Goal: Transaction & Acquisition: Purchase product/service

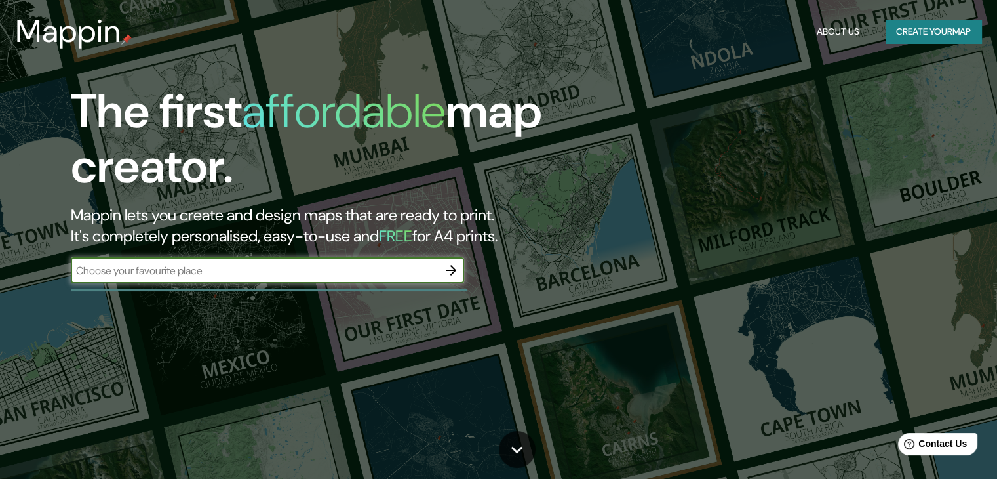
click at [249, 275] on input "text" at bounding box center [254, 270] width 367 height 15
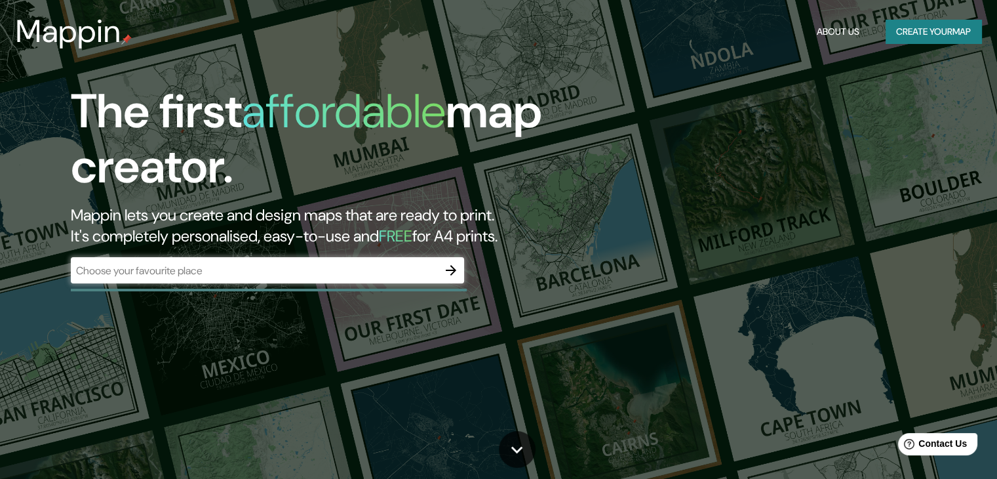
click at [379, 212] on h2 "Mappin lets you create and design maps that are ready to print. It's completely…" at bounding box center [320, 226] width 499 height 42
click at [352, 285] on div "​" at bounding box center [267, 271] width 393 height 29
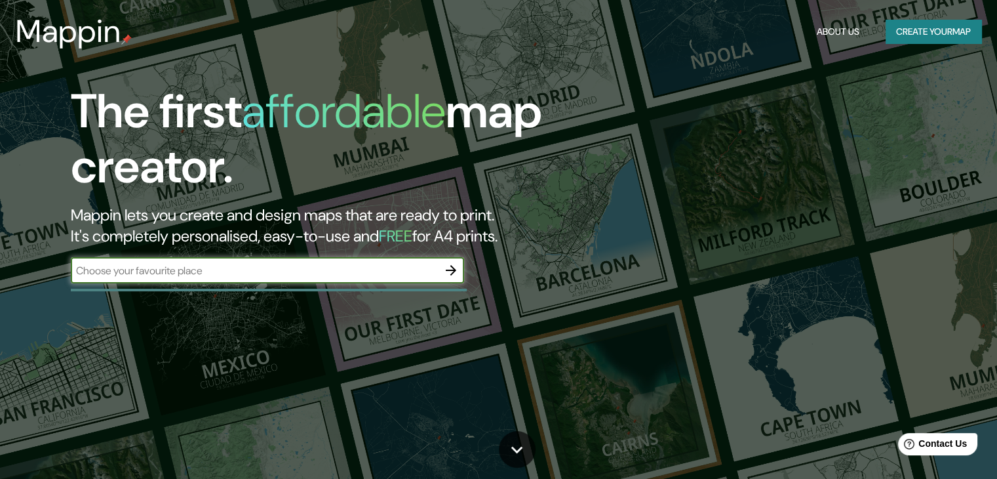
click at [355, 277] on input "text" at bounding box center [254, 270] width 367 height 15
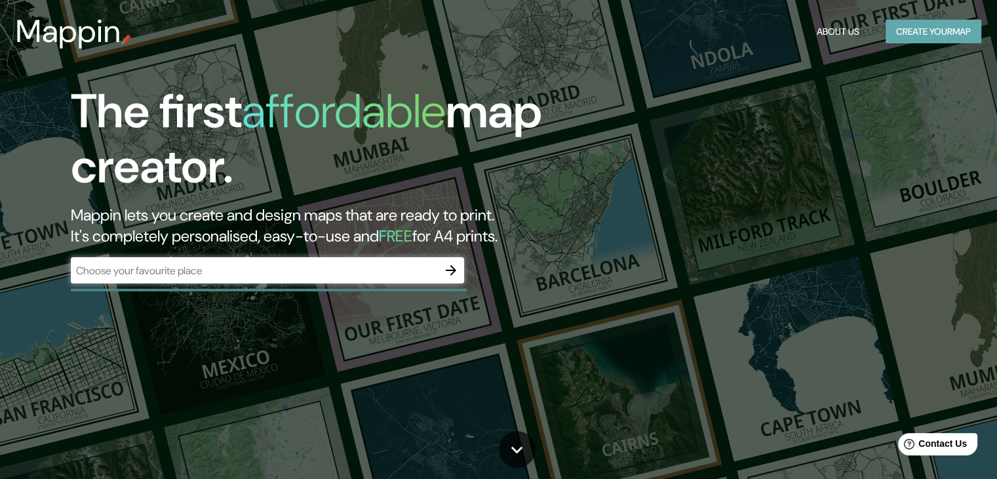
click at [920, 25] on button "Create your map" at bounding box center [934, 32] width 96 height 24
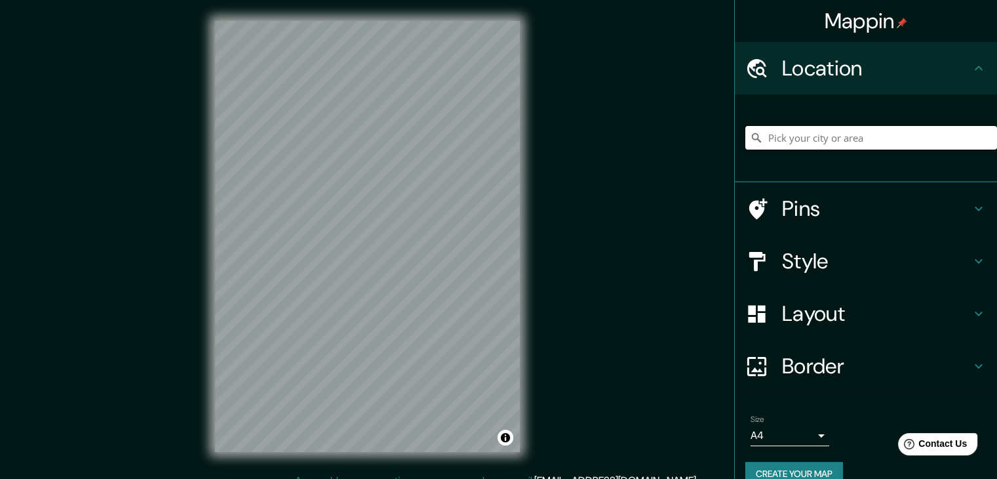
click at [818, 145] on input "Pick your city or area" at bounding box center [872, 138] width 252 height 24
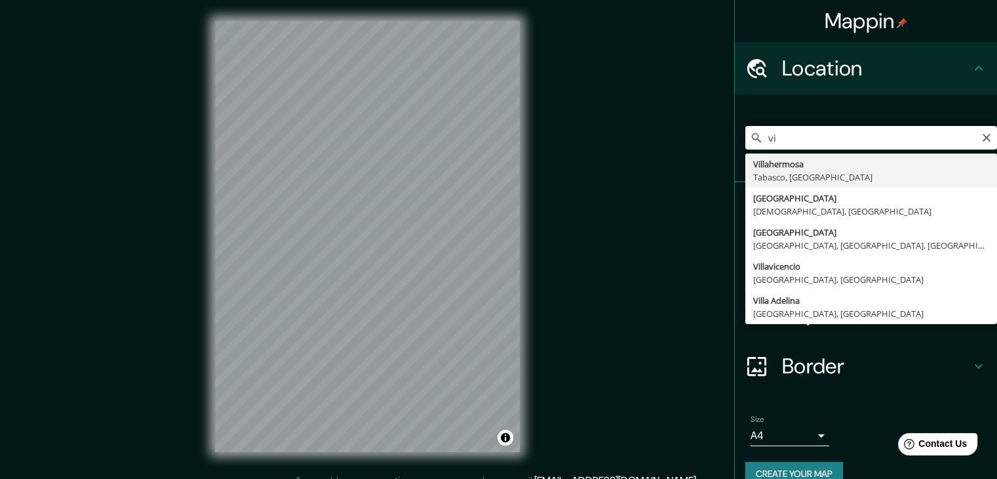
type input "v"
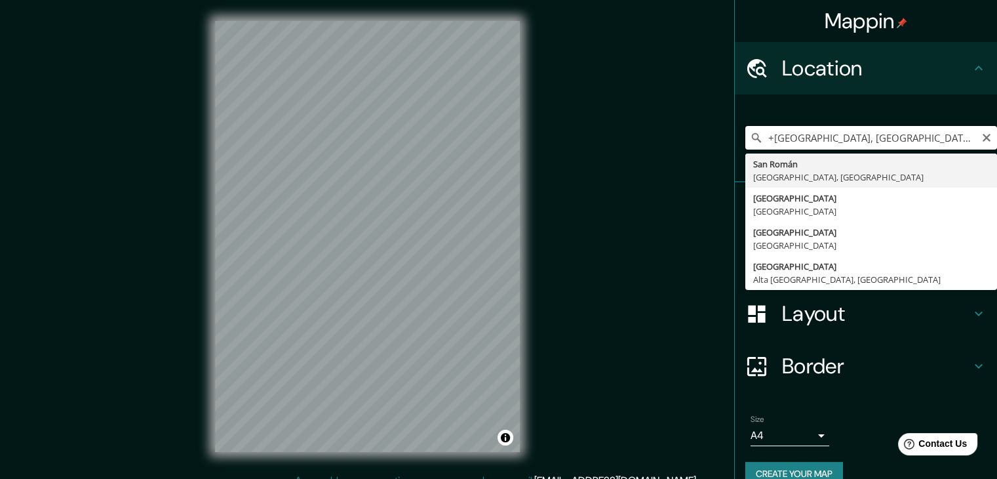
click at [887, 132] on input "+San Román, Provincia de Buenos Aires, Argentina" at bounding box center [872, 138] width 252 height 24
type input "+San Román, Provincia de Buenos Aires, Argentina"
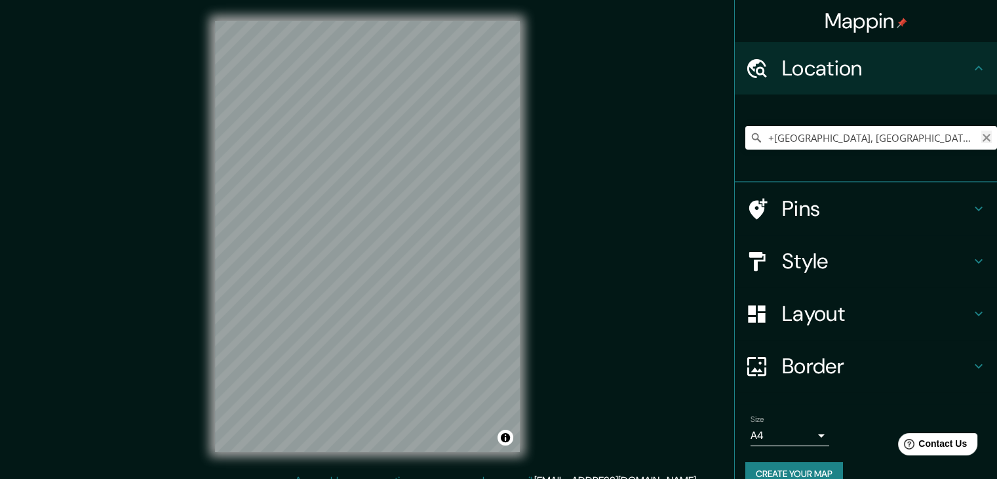
click at [982, 137] on icon "Clear" at bounding box center [987, 137] width 10 height 10
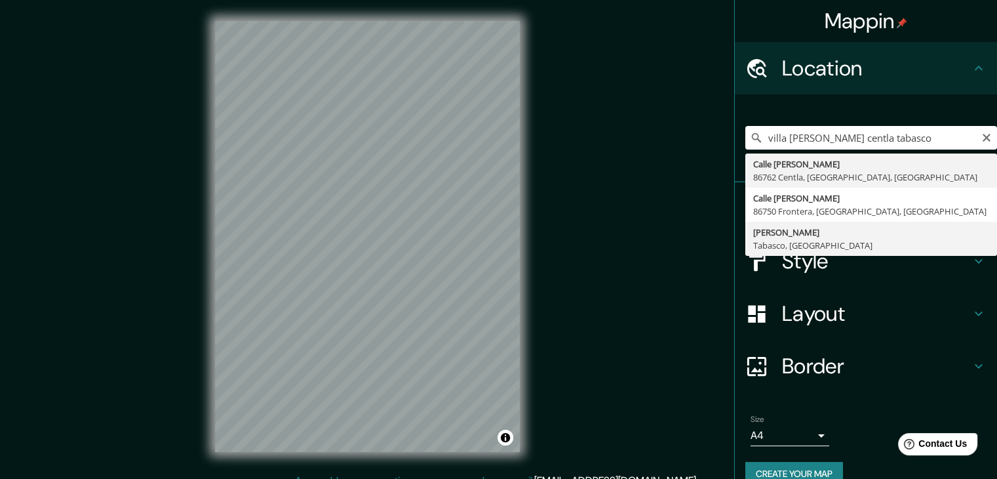
type input "Vicente Guerrero, Tabasco, México"
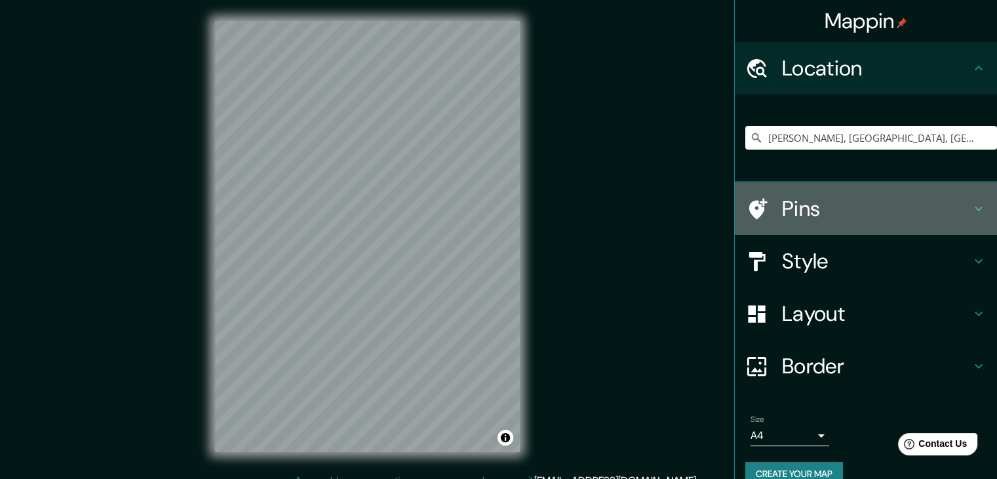
click at [758, 218] on div at bounding box center [764, 208] width 37 height 23
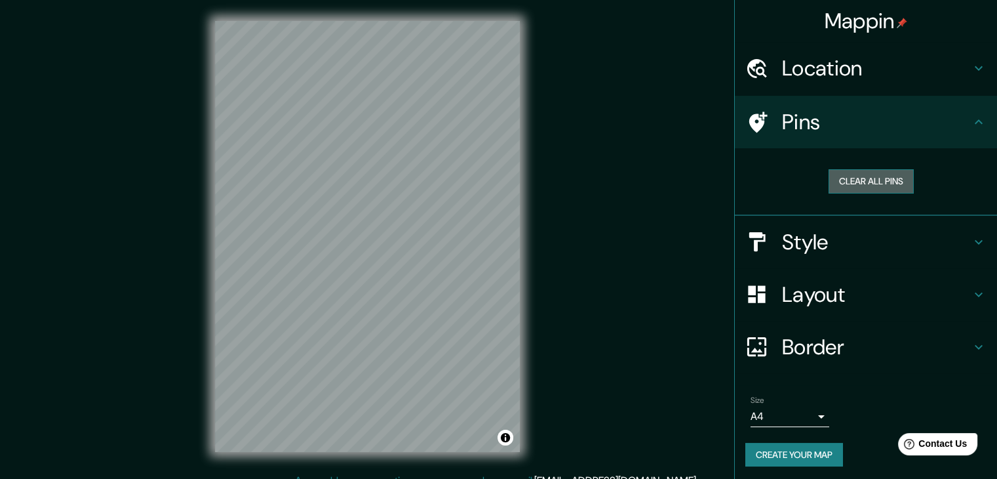
click at [864, 189] on button "Clear all pins" at bounding box center [871, 181] width 85 height 24
click at [845, 169] on button "Clear all pins" at bounding box center [871, 181] width 85 height 24
click at [856, 176] on button "Clear all pins" at bounding box center [871, 181] width 85 height 24
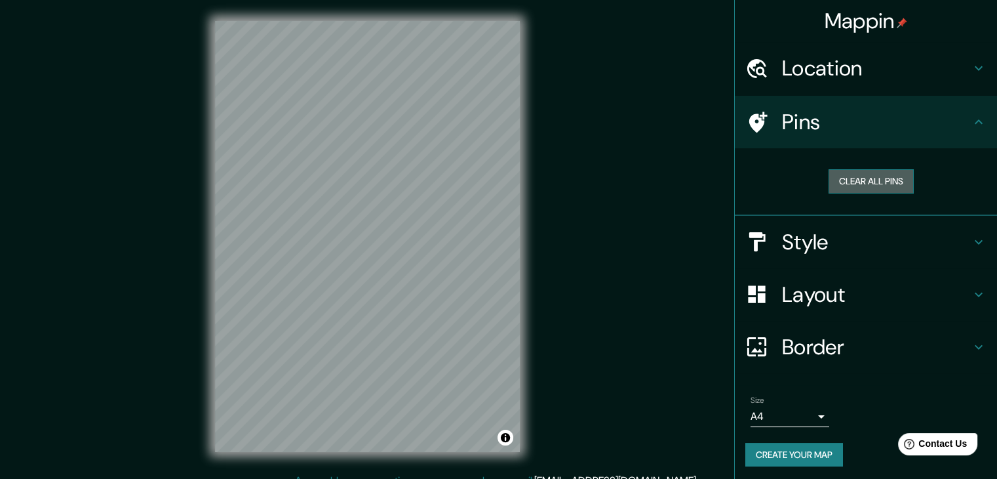
click at [856, 176] on button "Clear all pins" at bounding box center [871, 181] width 85 height 24
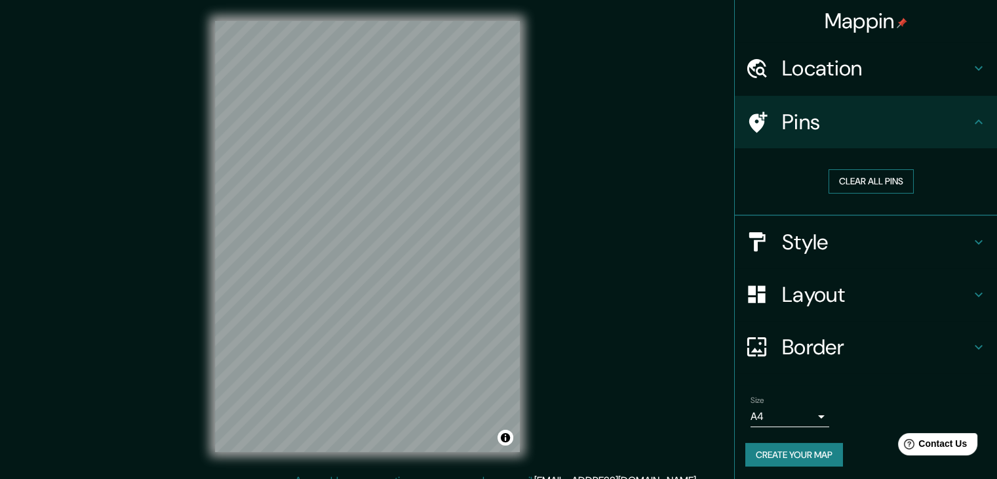
click at [856, 176] on button "Clear all pins" at bounding box center [871, 181] width 85 height 24
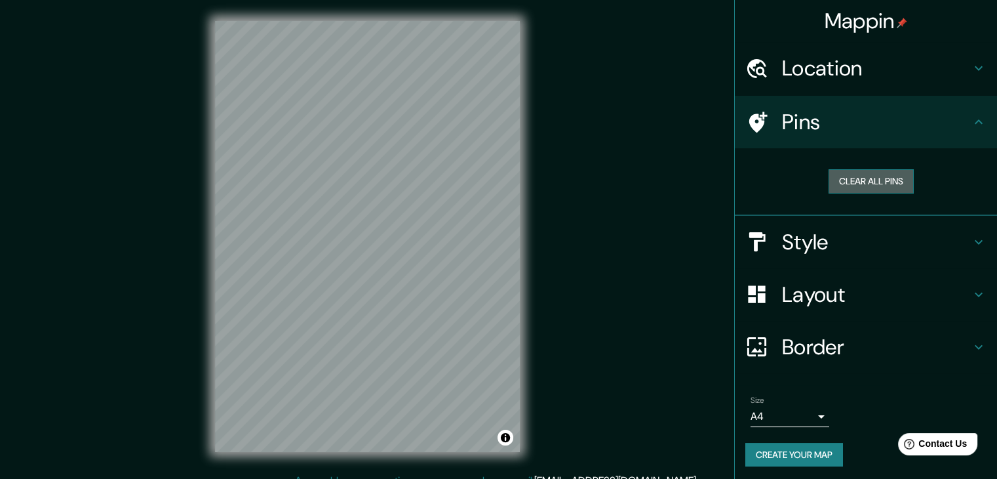
click at [856, 176] on button "Clear all pins" at bounding box center [871, 181] width 85 height 24
click at [891, 182] on button "Clear all pins" at bounding box center [871, 181] width 85 height 24
click at [807, 230] on h4 "Style" at bounding box center [876, 242] width 189 height 26
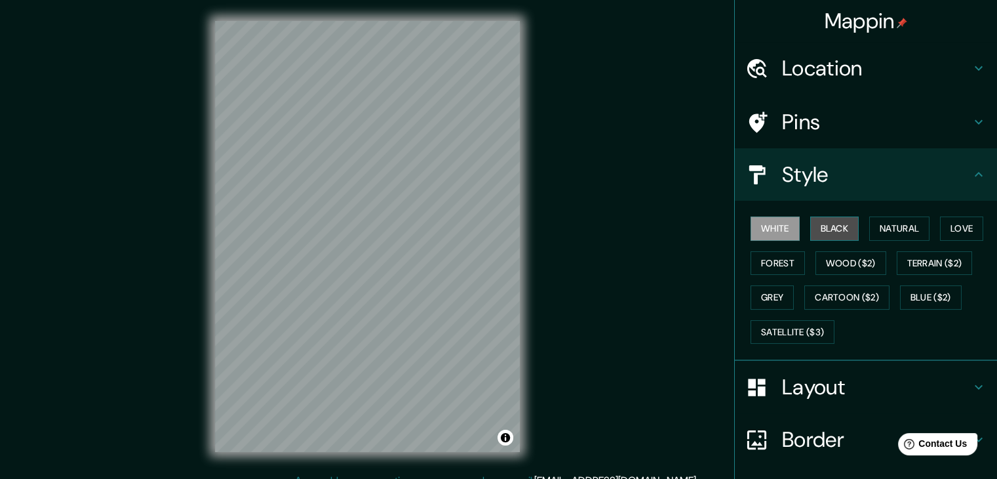
click at [824, 231] on button "Black" at bounding box center [835, 228] width 49 height 24
click at [772, 264] on button "Forest" at bounding box center [778, 263] width 54 height 24
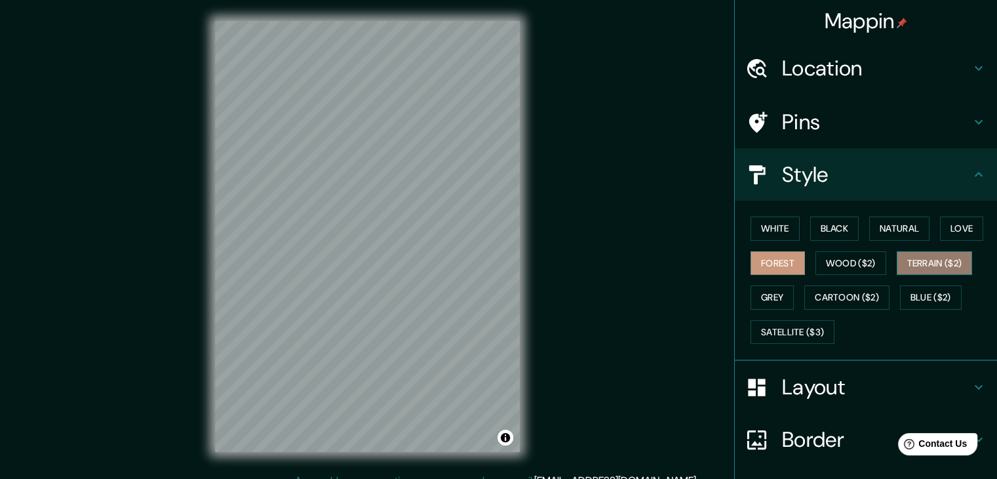
click at [914, 266] on button "Terrain ($2)" at bounding box center [935, 263] width 76 height 24
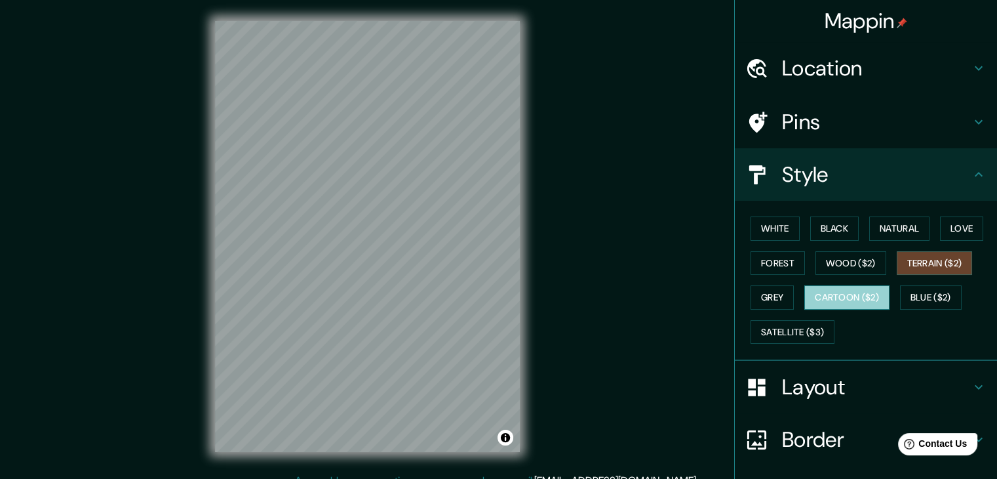
click at [868, 293] on button "Cartoon ($2)" at bounding box center [847, 297] width 85 height 24
click at [771, 306] on button "Grey" at bounding box center [772, 297] width 43 height 24
click at [829, 328] on div "White Black Natural Love Forest Wood ($2) Terrain ($2) Grey Cartoon ($2) Blue (…" at bounding box center [872, 280] width 252 height 138
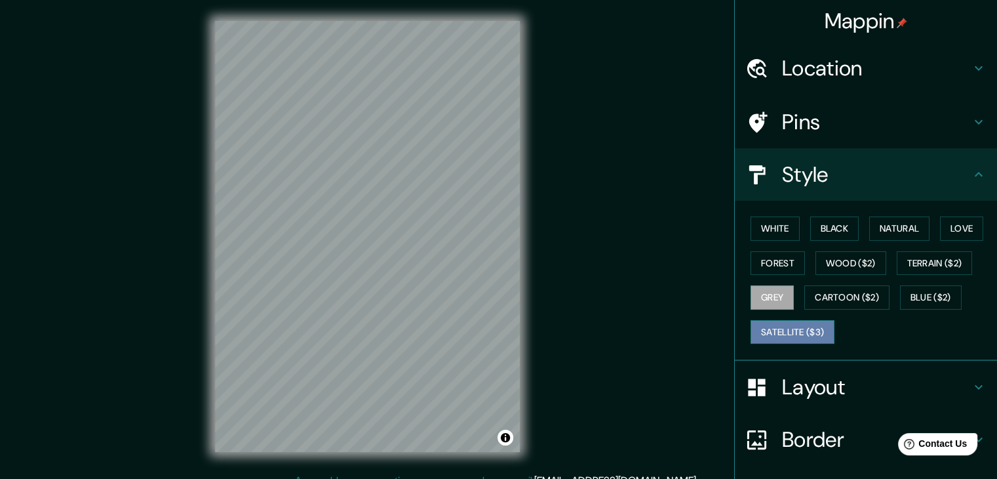
click at [805, 328] on button "Satellite ($3)" at bounding box center [793, 332] width 84 height 24
click at [508, 439] on button "Toggle attribution" at bounding box center [506, 438] width 16 height 16
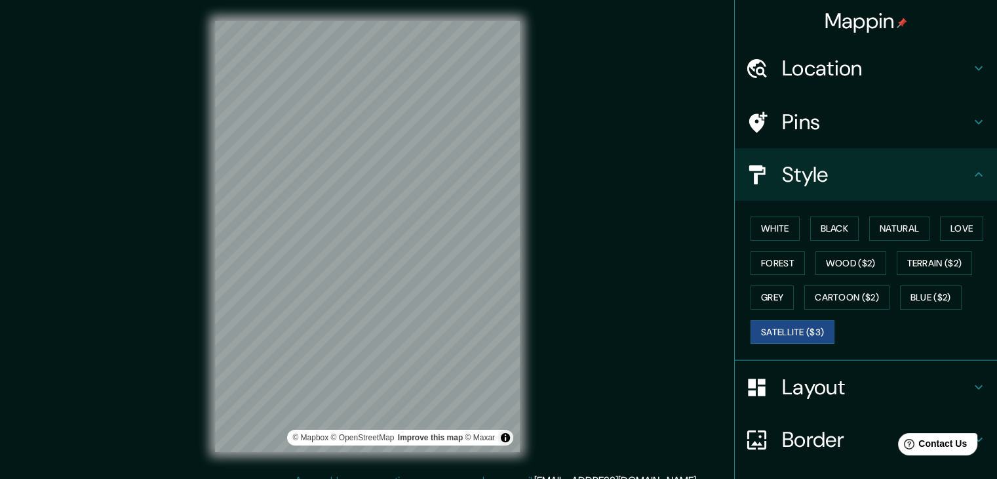
click at [561, 334] on div "Mappin Location Vicente Guerrero, Tabasco, México Pins Style White Black Natura…" at bounding box center [498, 247] width 997 height 494
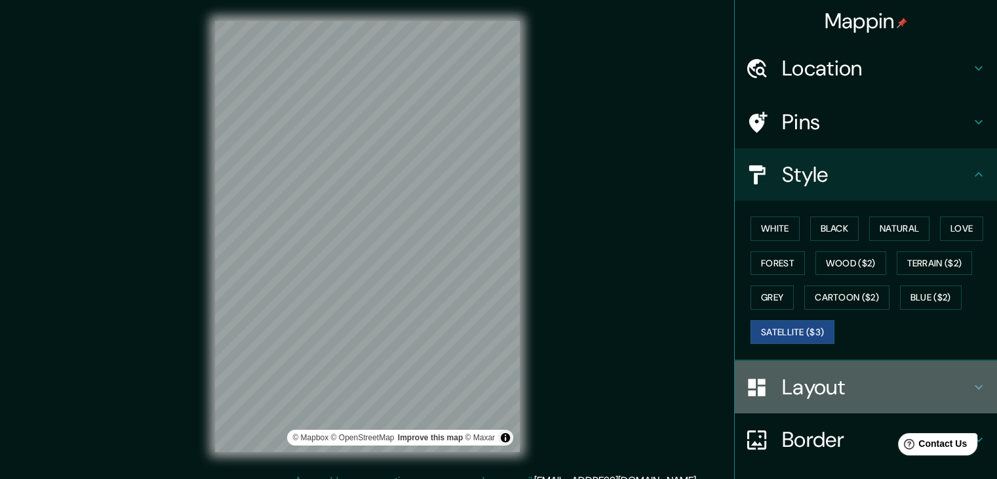
click at [796, 389] on h4 "Layout" at bounding box center [876, 387] width 189 height 26
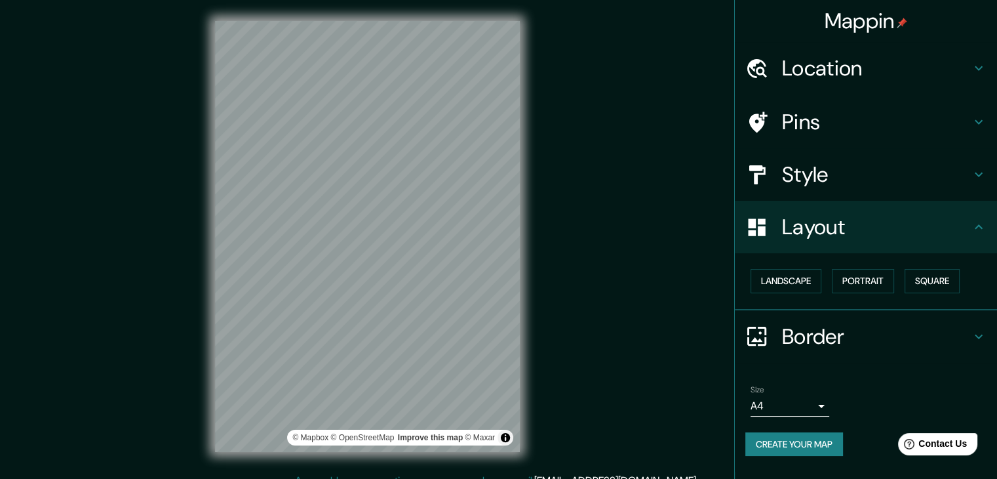
scroll to position [15, 0]
